Goal: Task Accomplishment & Management: Manage account settings

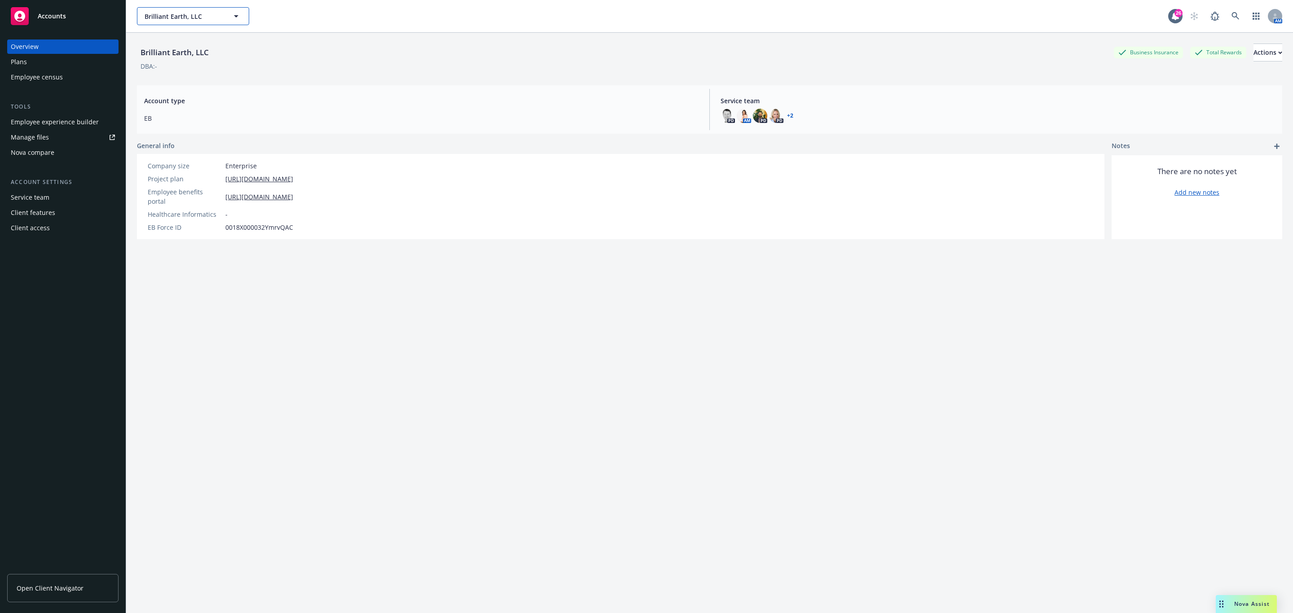
click at [186, 7] on button "Brilliant Earth, LLC" at bounding box center [193, 16] width 112 height 18
click at [190, 83] on div "Curo Pet Care Type Commercial" at bounding box center [193, 92] width 110 height 24
click at [51, 121] on div "Employee experience builder" at bounding box center [55, 122] width 88 height 14
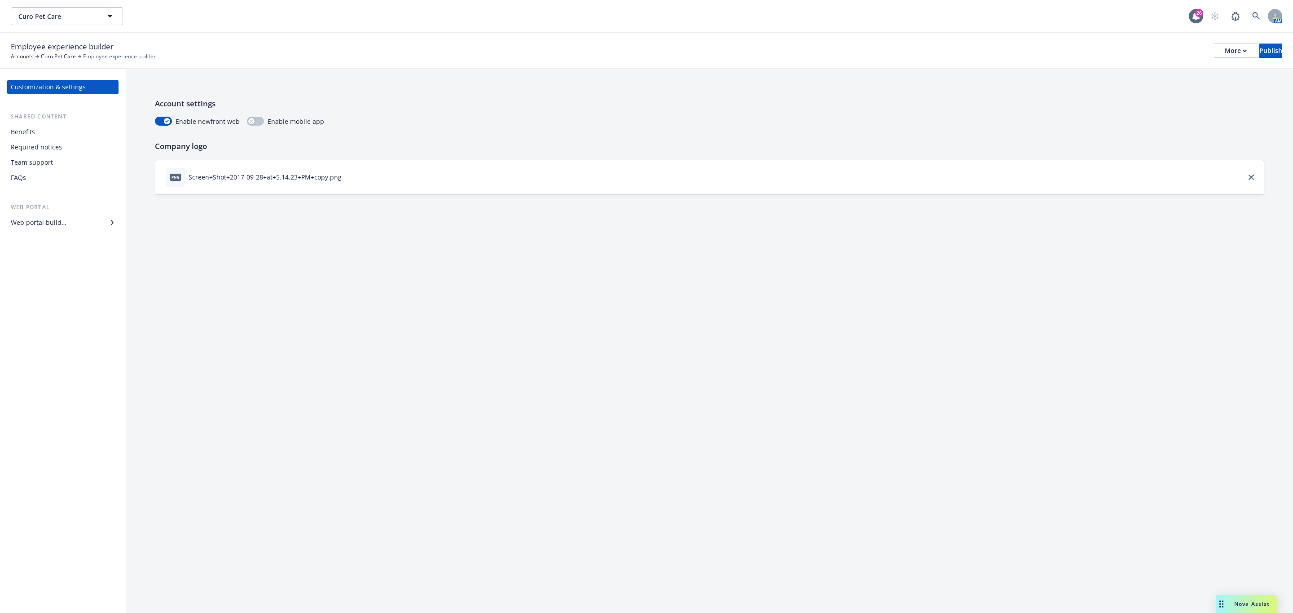
click at [39, 135] on div "Benefits" at bounding box center [63, 132] width 104 height 14
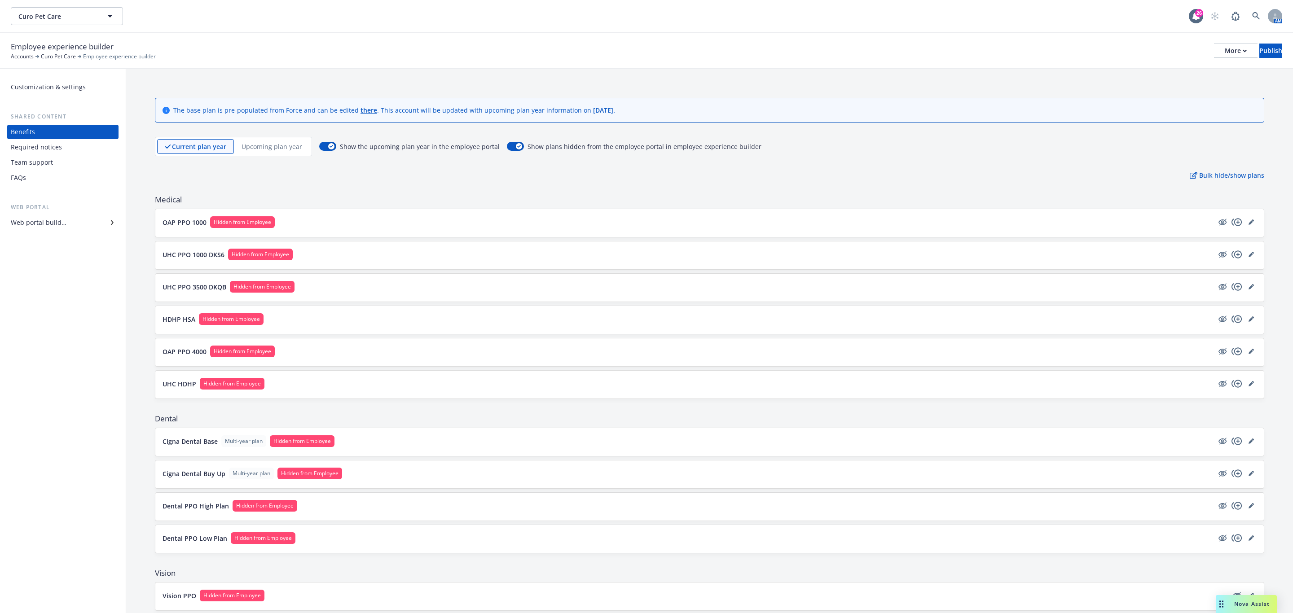
click at [42, 145] on div "Required notices" at bounding box center [36, 147] width 51 height 14
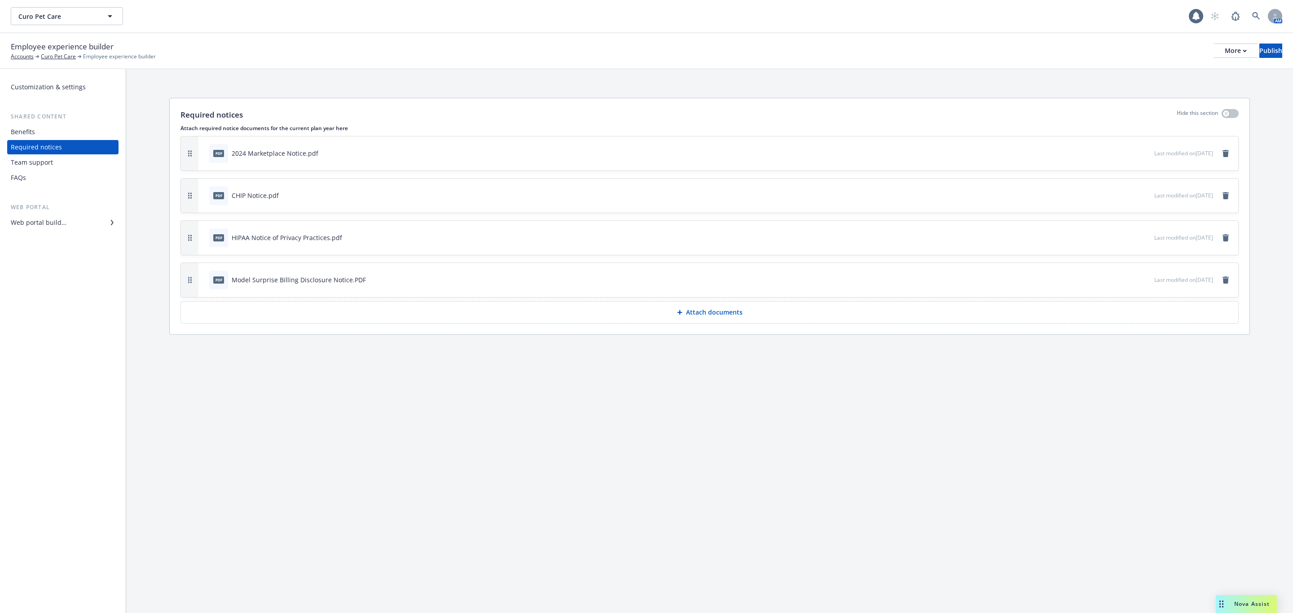
click at [45, 161] on div "Team support" at bounding box center [32, 162] width 42 height 14
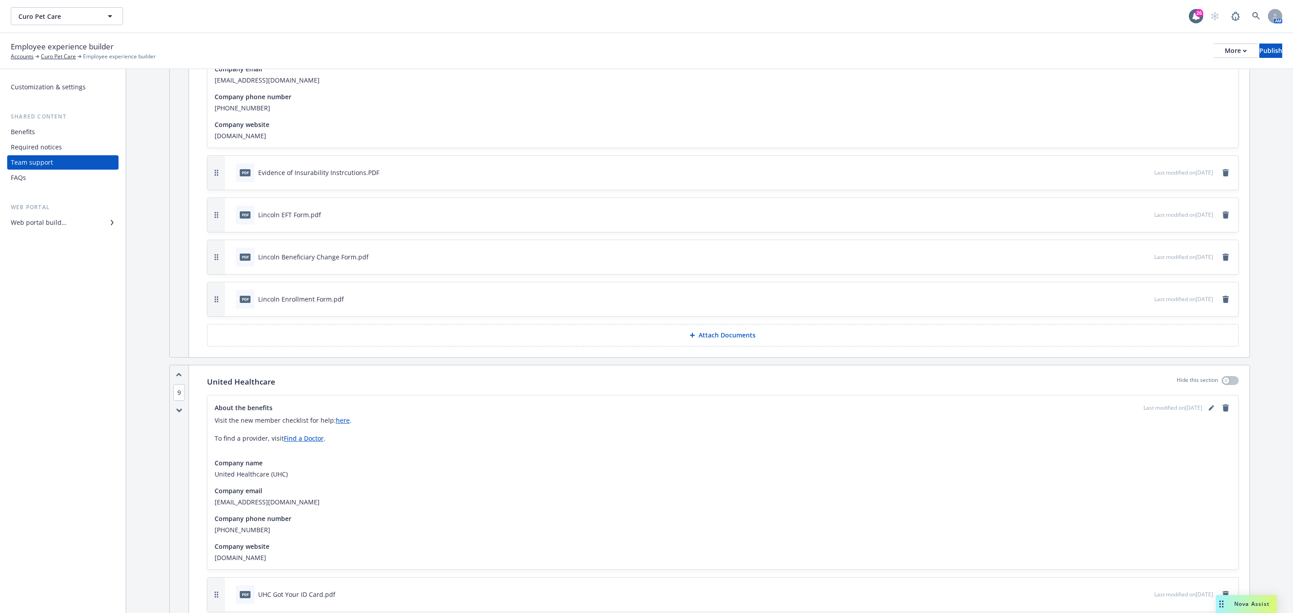
scroll to position [2599, 0]
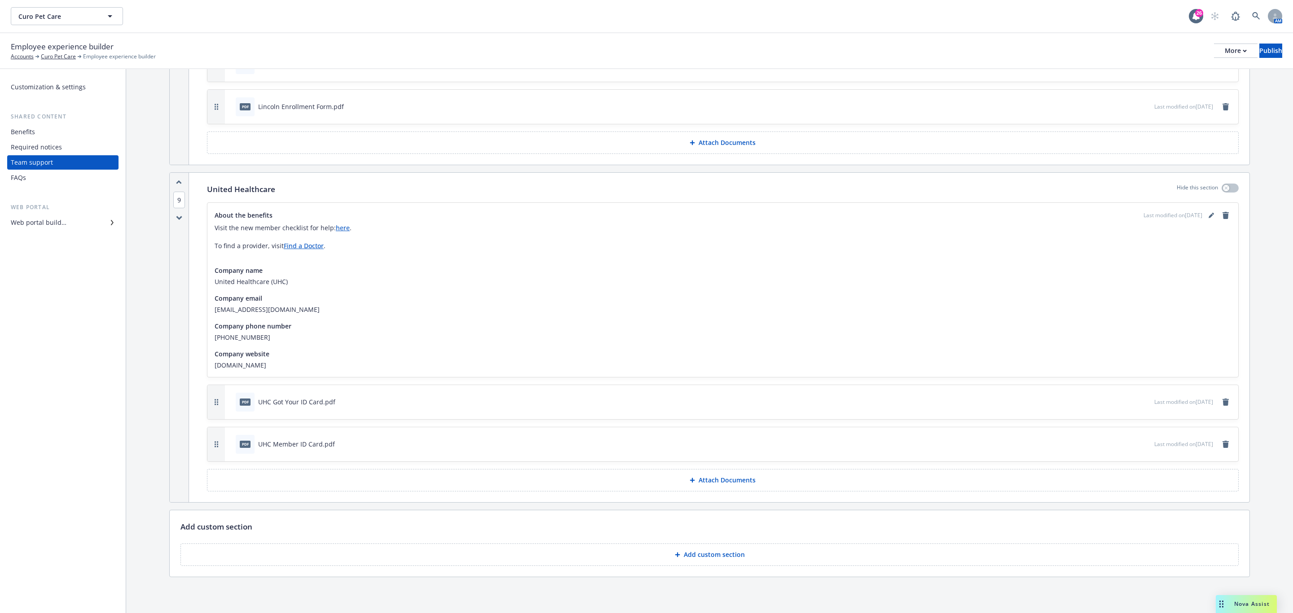
click at [746, 472] on button "Attach Documents" at bounding box center [722, 480] width 1031 height 22
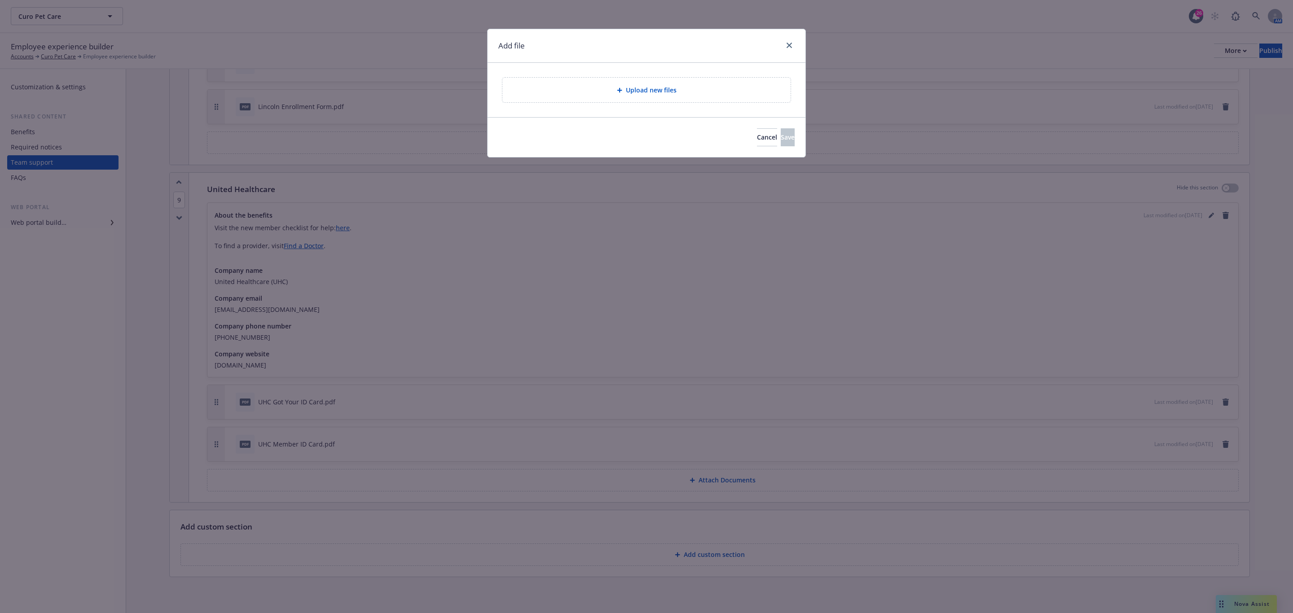
click at [611, 99] on div "Upload new files" at bounding box center [646, 90] width 288 height 25
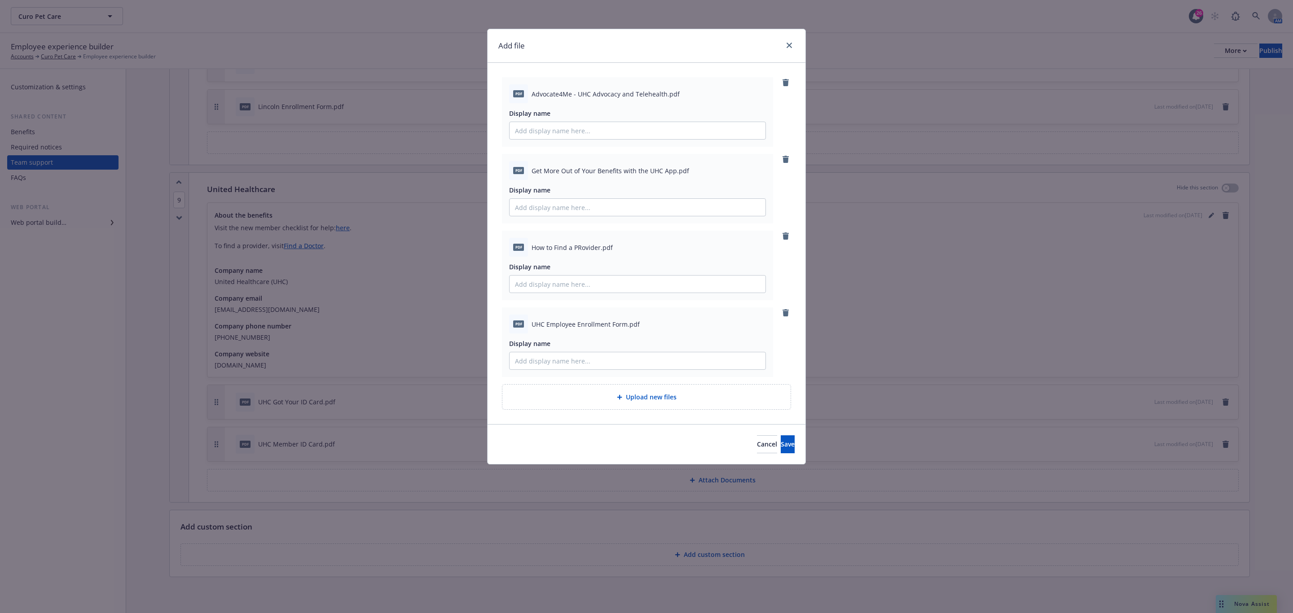
click at [768, 454] on div "Cancel Save" at bounding box center [646, 444] width 318 height 40
click at [780, 448] on span "Save" at bounding box center [787, 444] width 14 height 9
